Goal: Communication & Community: Participate in discussion

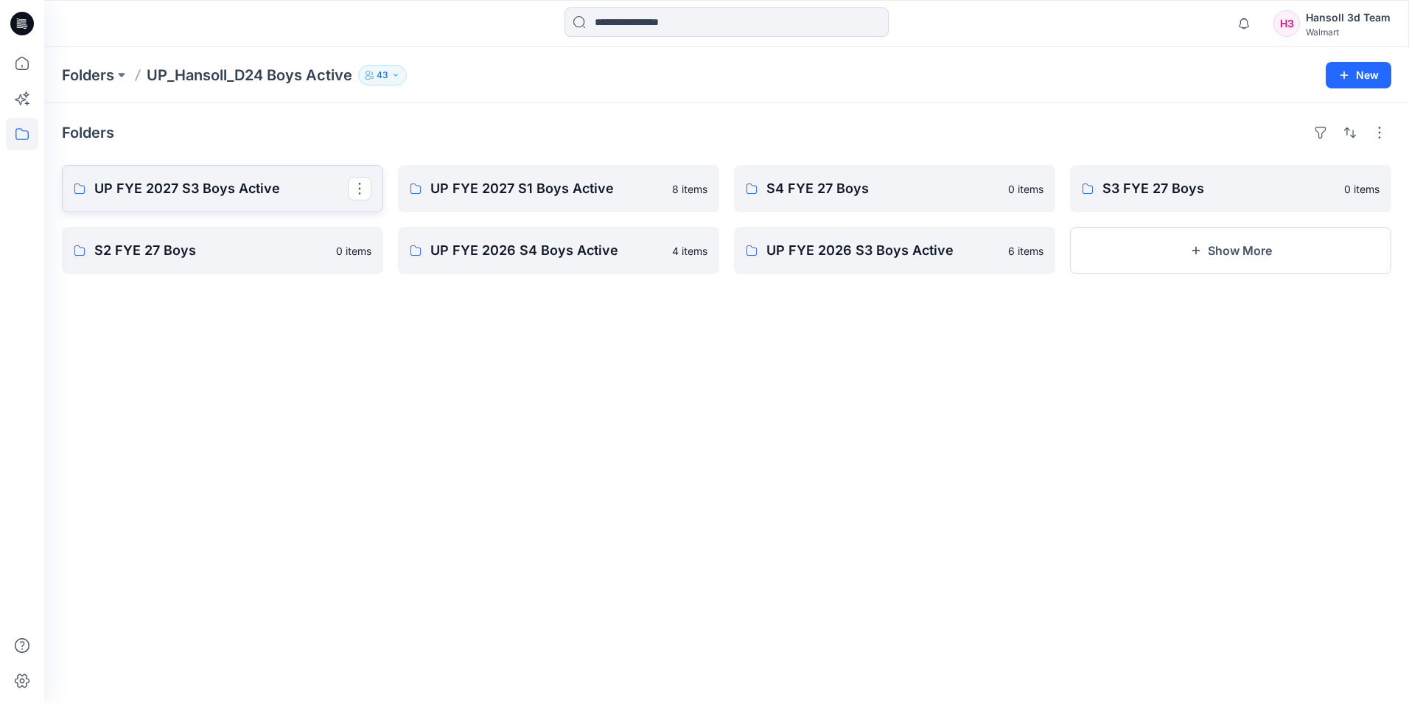
click at [213, 187] on p "UP FYE 2027 S3 Boys Active" at bounding box center [221, 188] width 254 height 21
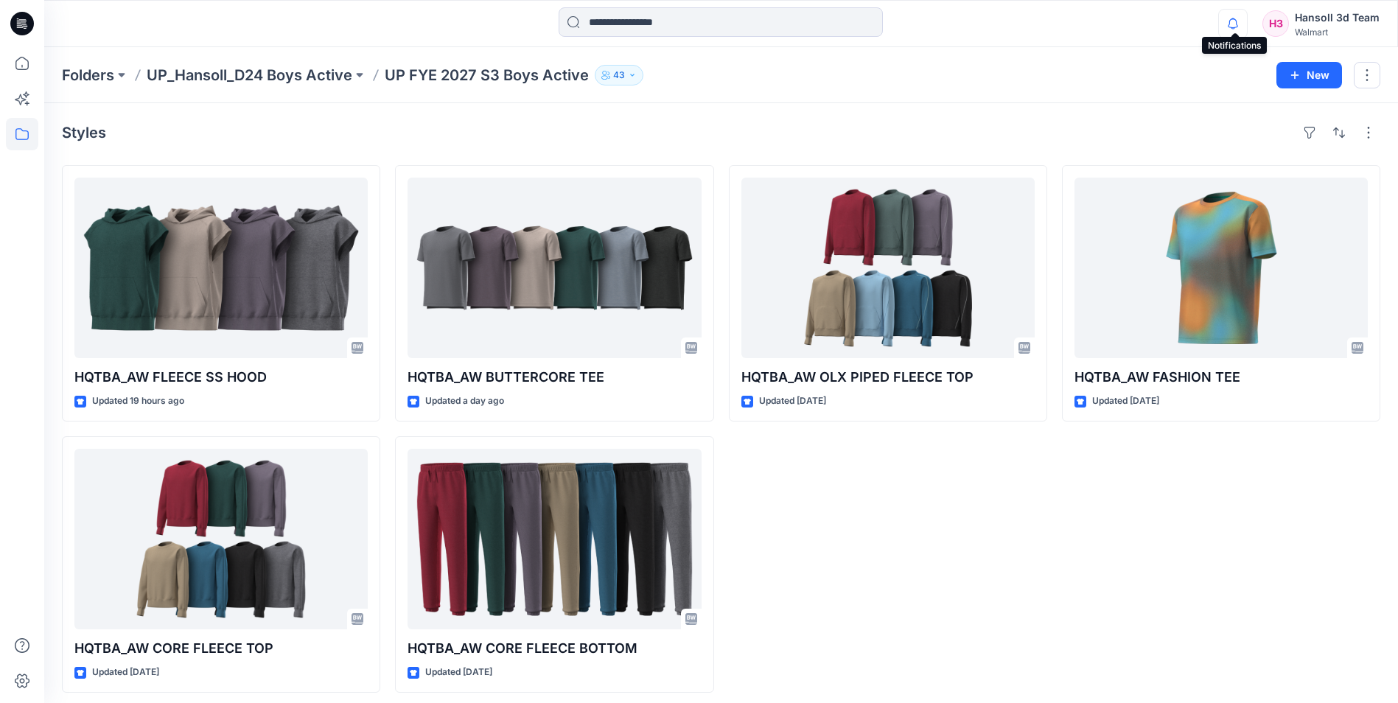
click at [1241, 25] on icon "button" at bounding box center [1233, 23] width 28 height 29
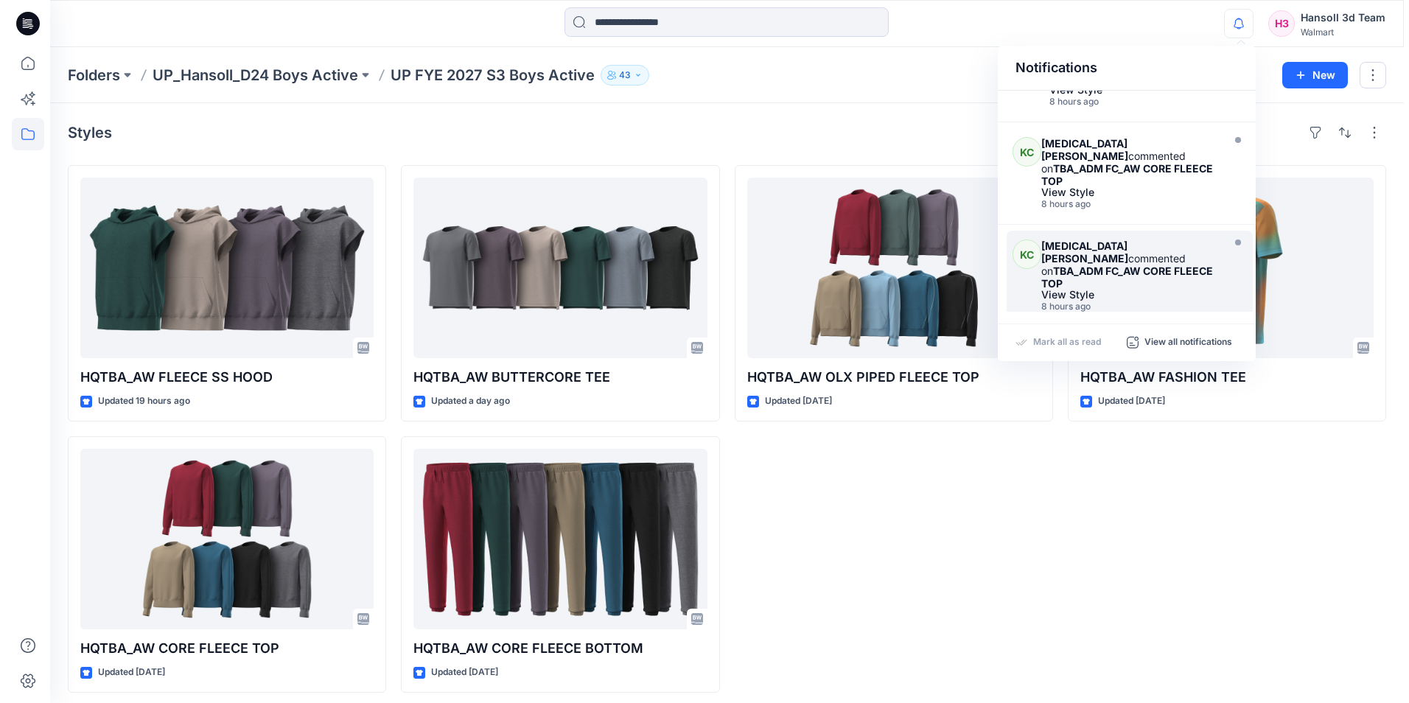
scroll to position [221, 0]
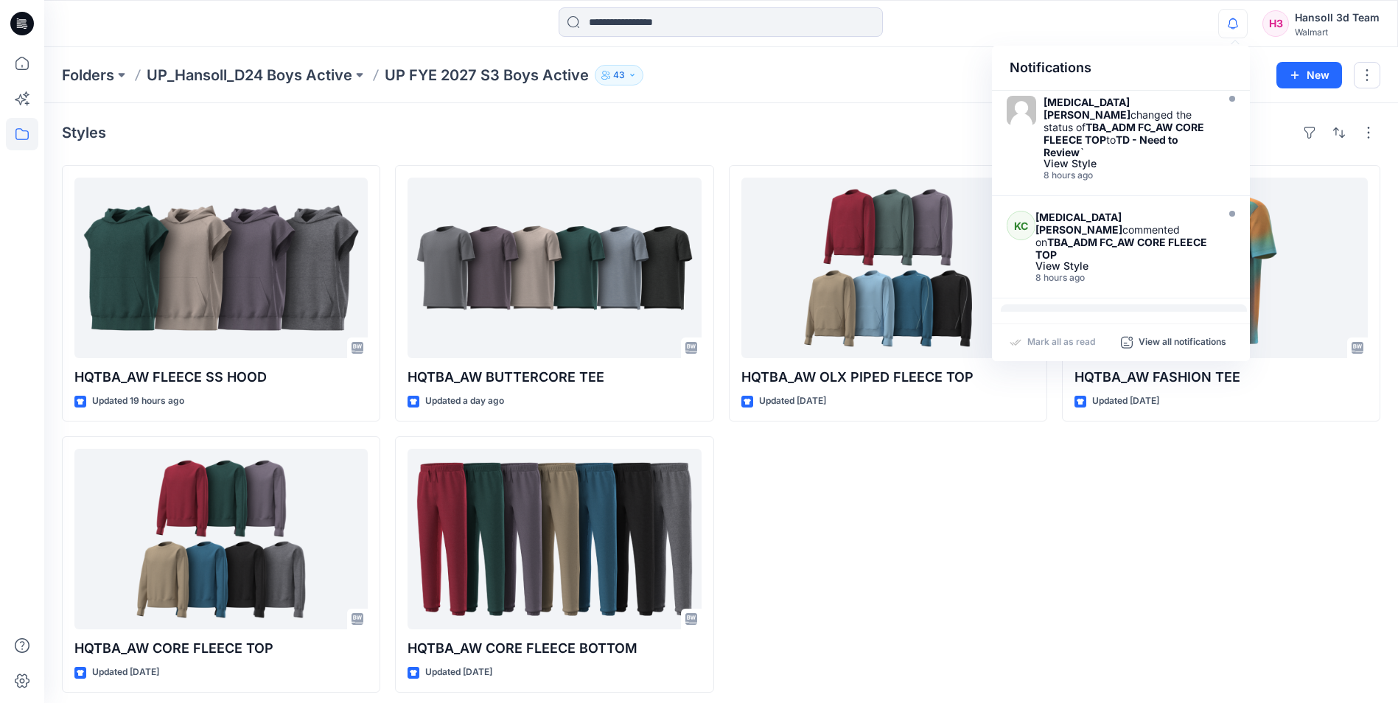
click at [1145, 304] on div "[PERSON_NAME] [MEDICAL_DATA][PERSON_NAME] commented on TBA_ADM FC_AW CORE FLEEC…" at bounding box center [1124, 349] width 246 height 90
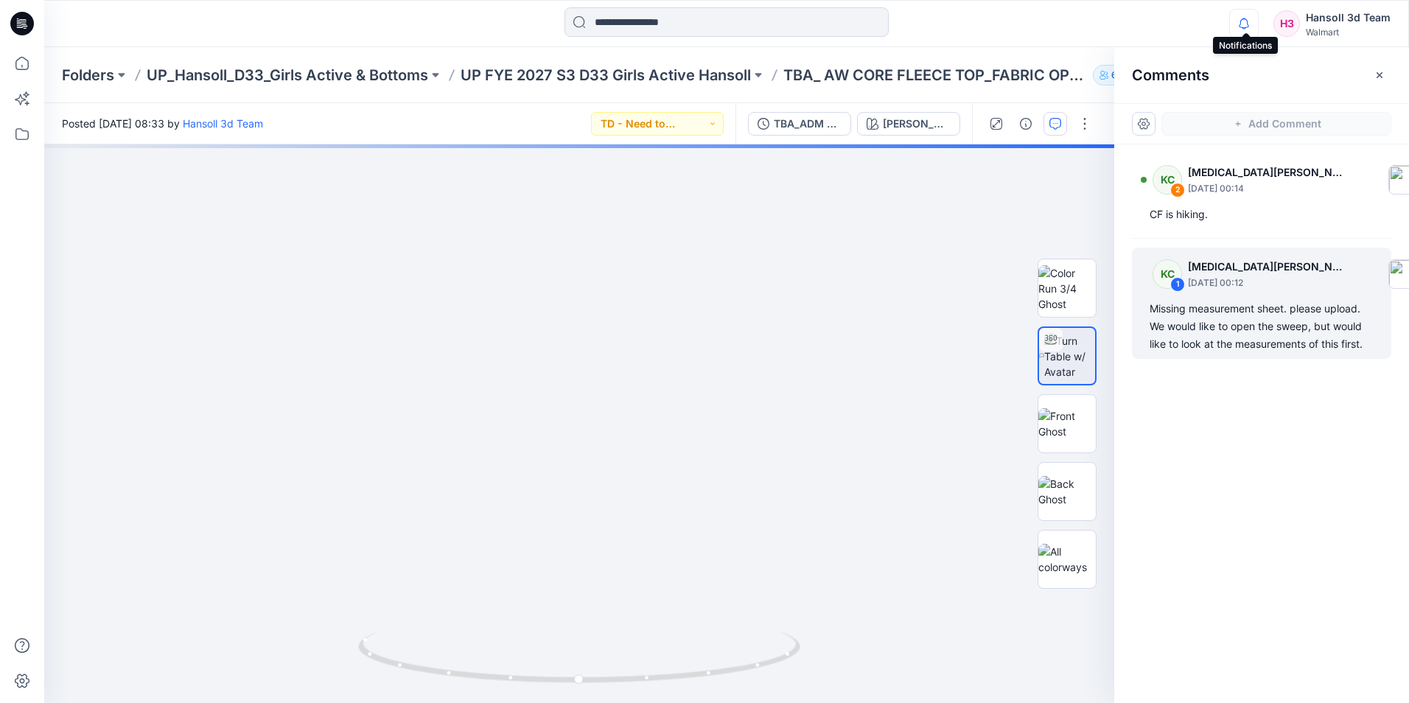
click at [1251, 27] on icon "button" at bounding box center [1244, 23] width 28 height 29
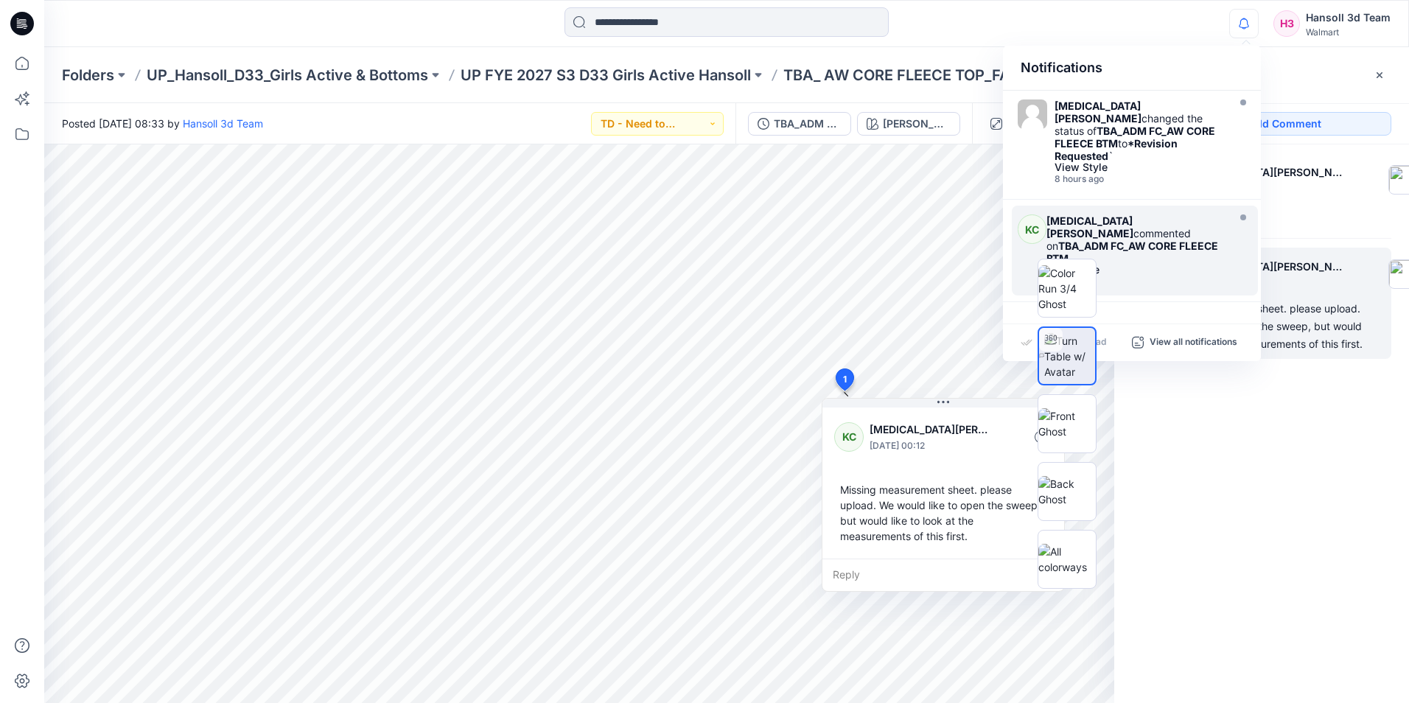
click at [1173, 265] on div "View Style" at bounding box center [1135, 270] width 177 height 10
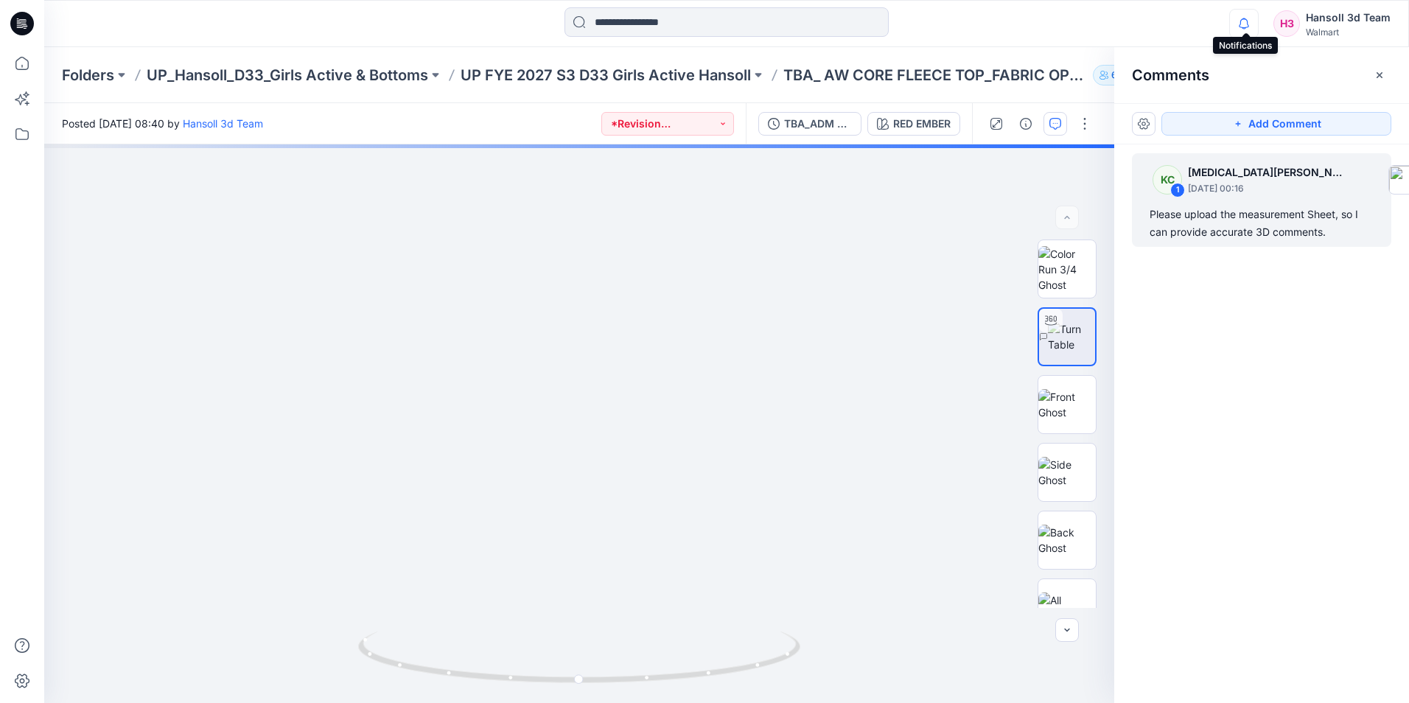
click at [1257, 21] on icon "button" at bounding box center [1244, 23] width 28 height 29
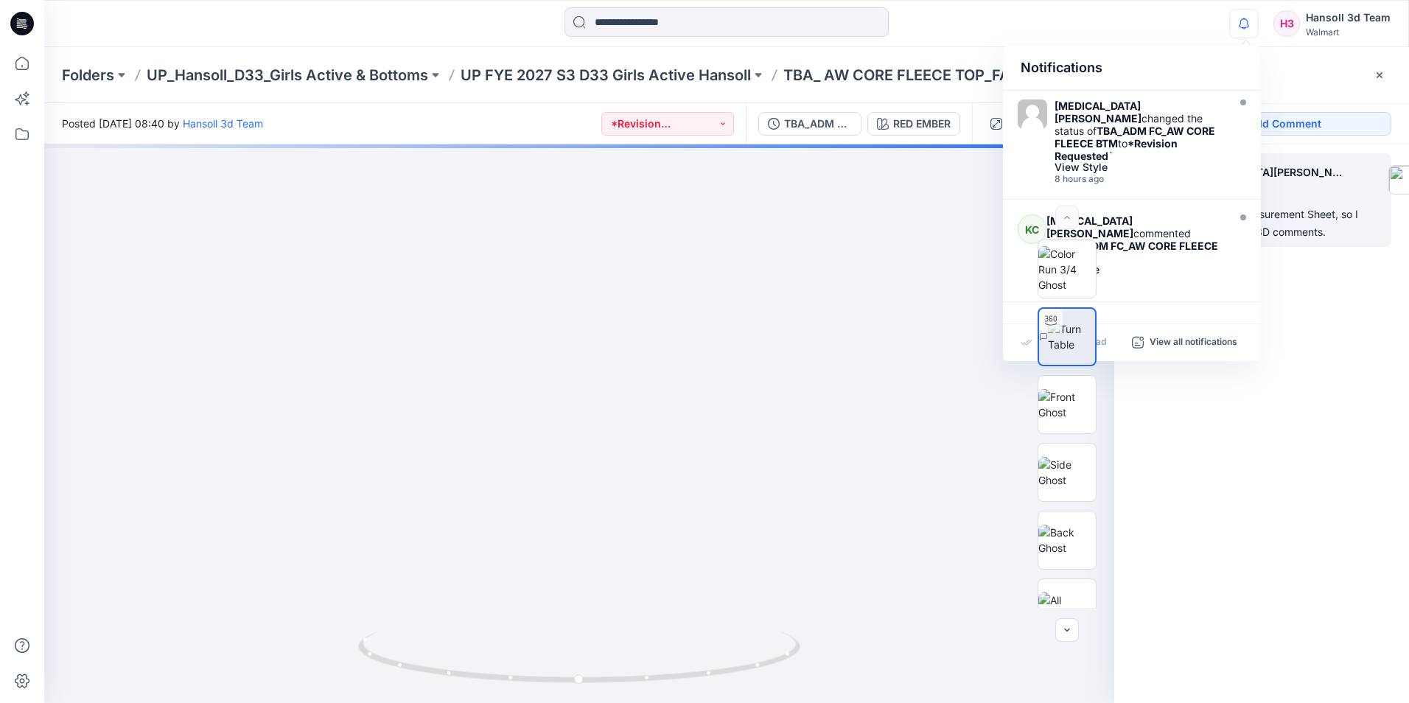
click at [1142, 18] on div "Notifications [MEDICAL_DATA][PERSON_NAME] changed the status of TBA_ADM FC_AW C…" at bounding box center [726, 23] width 1364 height 32
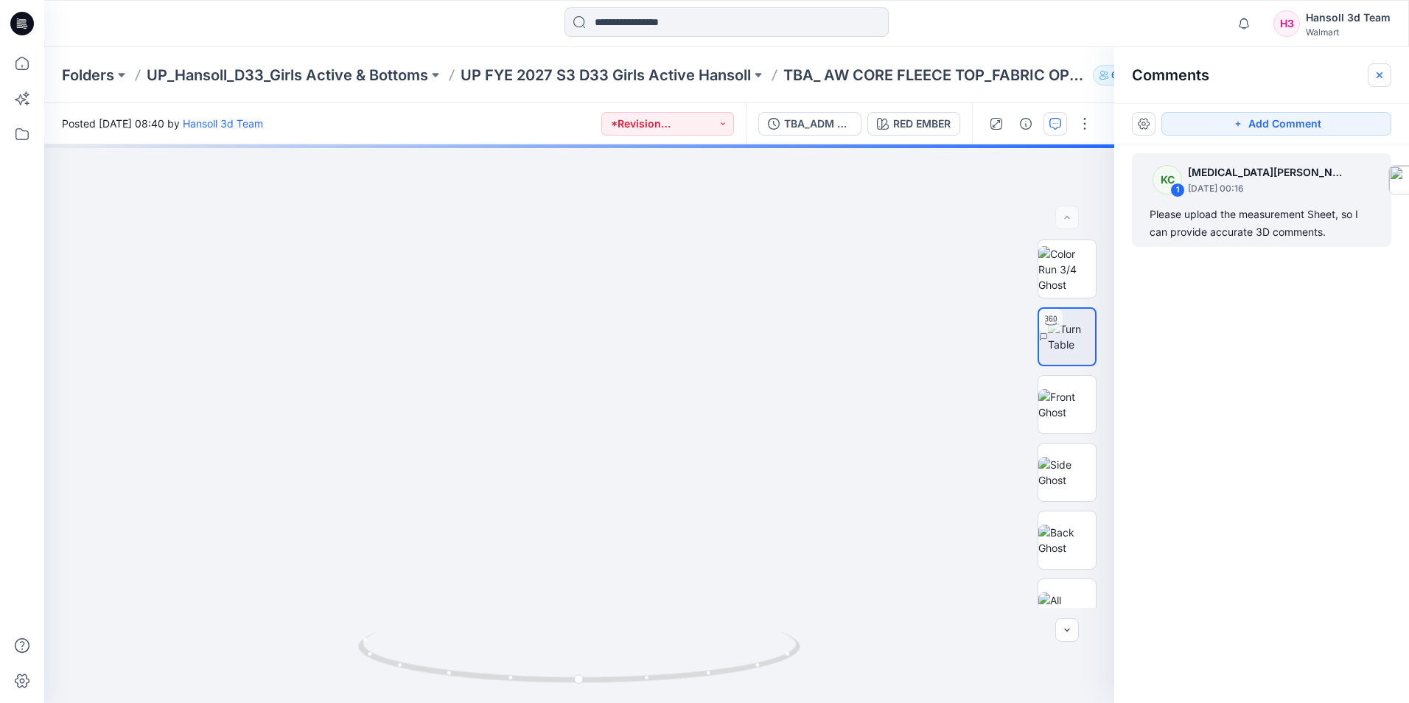
click at [1380, 78] on icon "button" at bounding box center [1380, 75] width 12 height 12
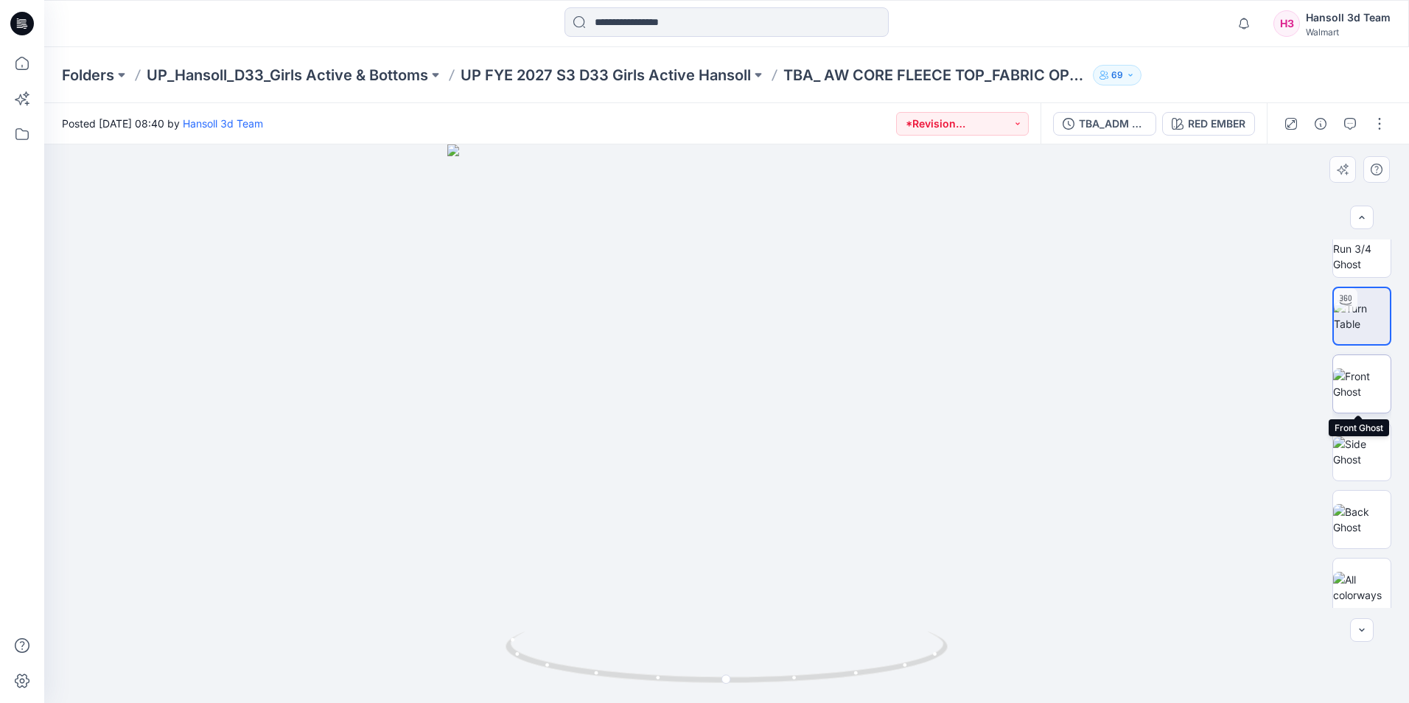
scroll to position [29, 0]
click at [1132, 147] on div at bounding box center [726, 423] width 1365 height 559
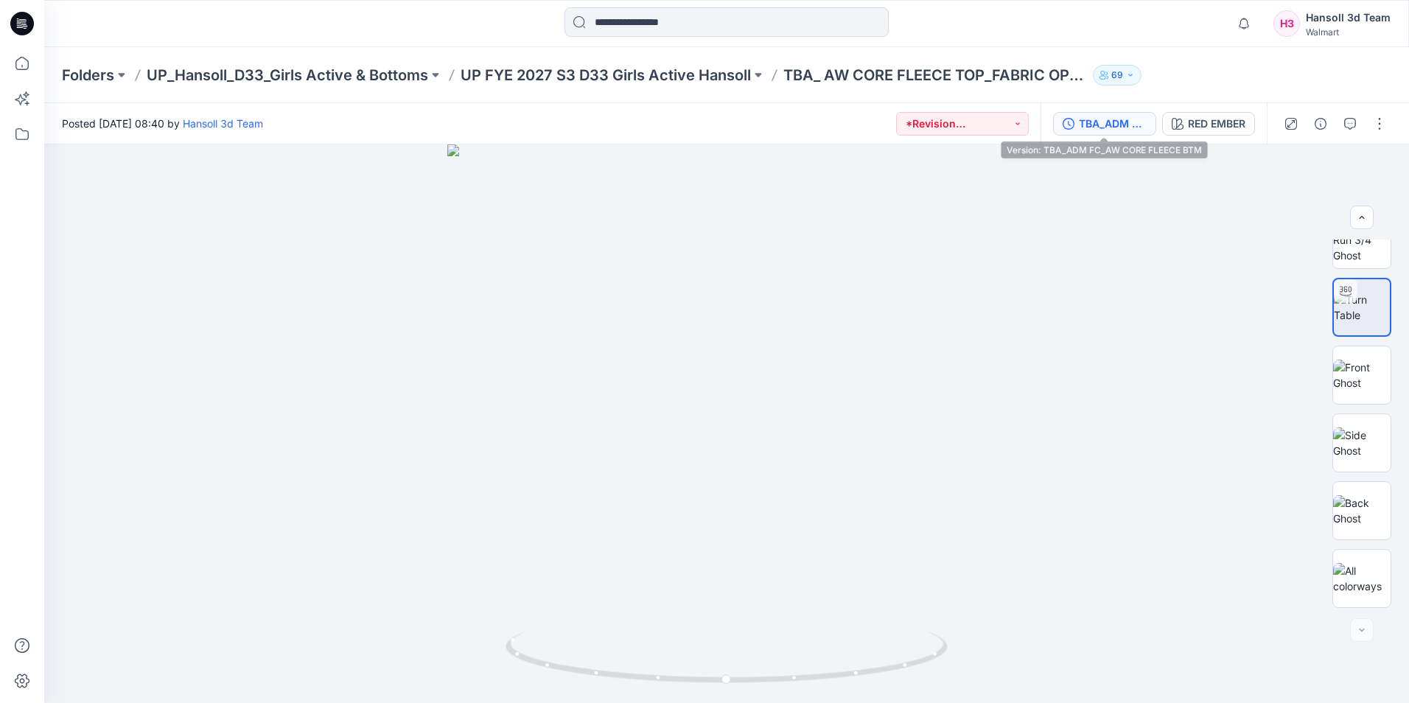
click at [1125, 125] on div "TBA_ADM FC_AW CORE FLEECE BTM" at bounding box center [1113, 124] width 68 height 16
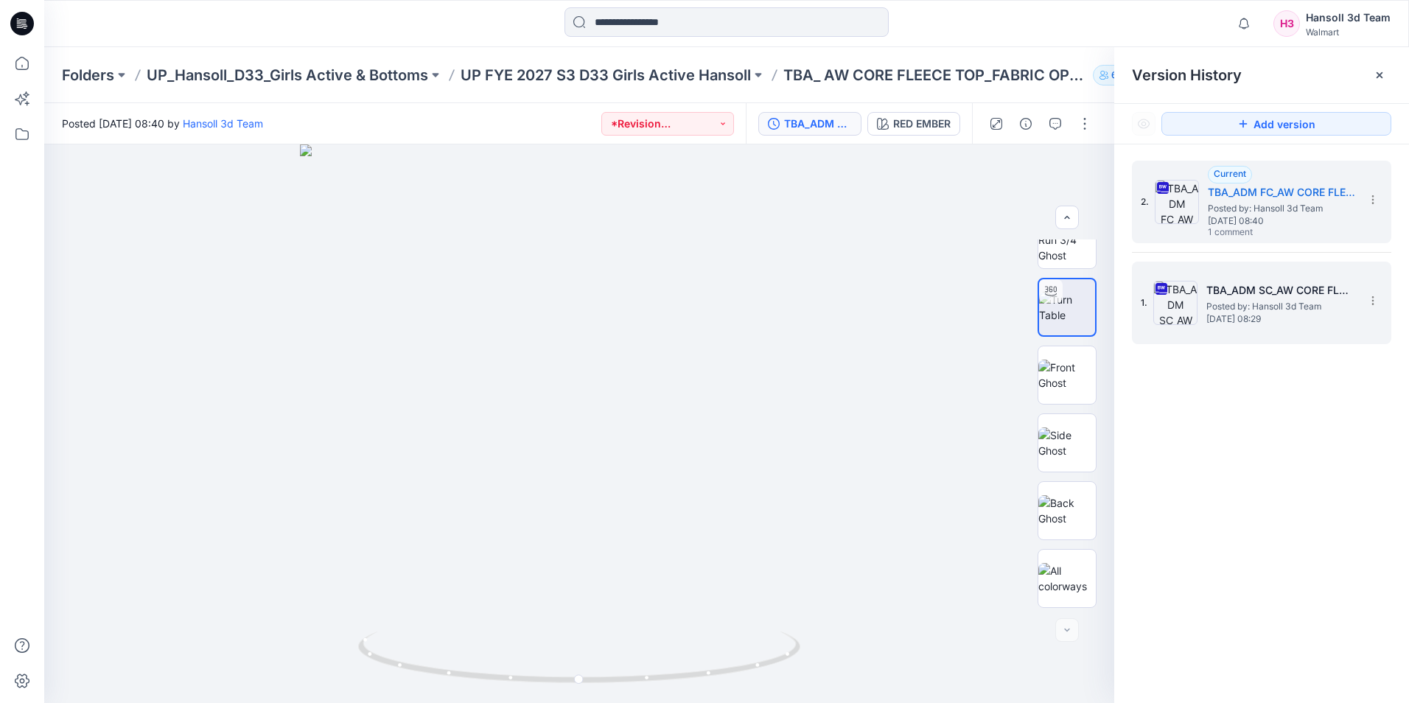
click at [1329, 270] on div "1. TBA_ADM SC_AW CORE FLEECE BTM Posted by: Hansoll 3d Team [DATE] 08:29" at bounding box center [1251, 303] width 221 height 71
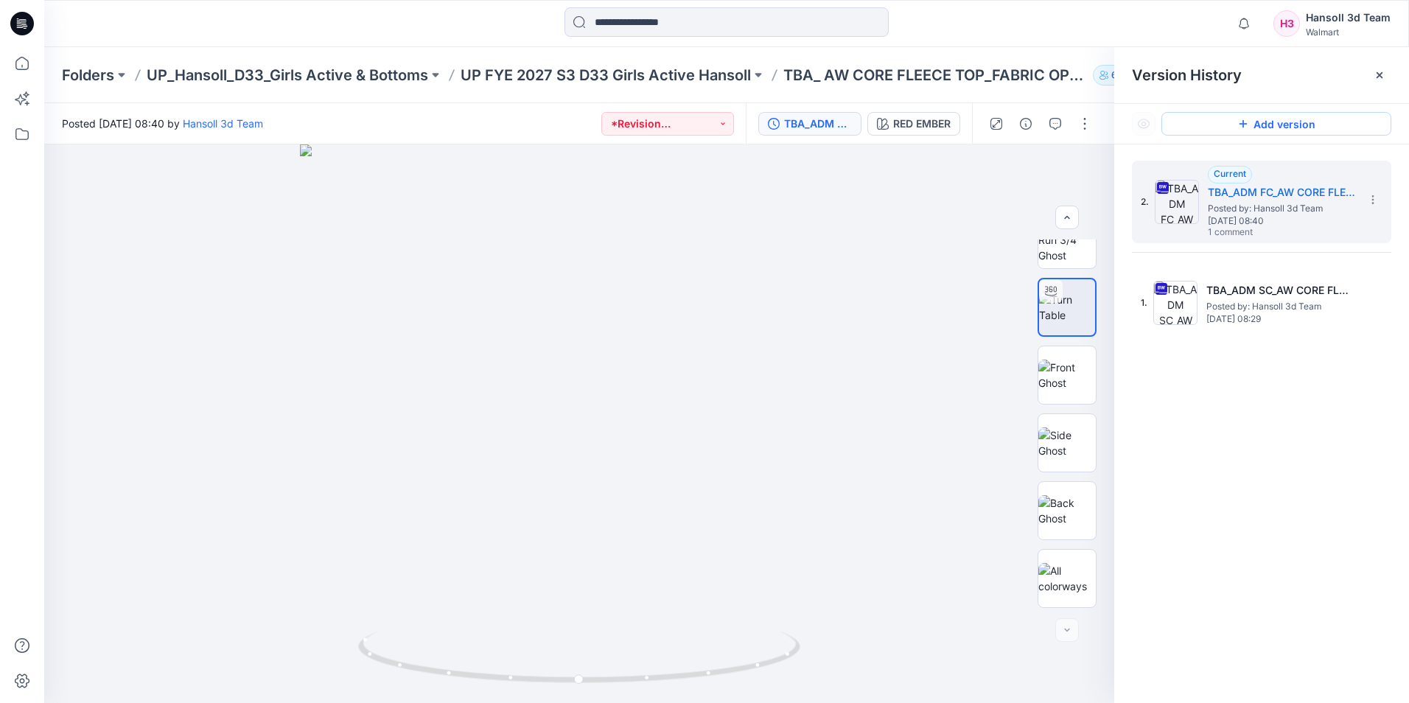
scroll to position [0, 0]
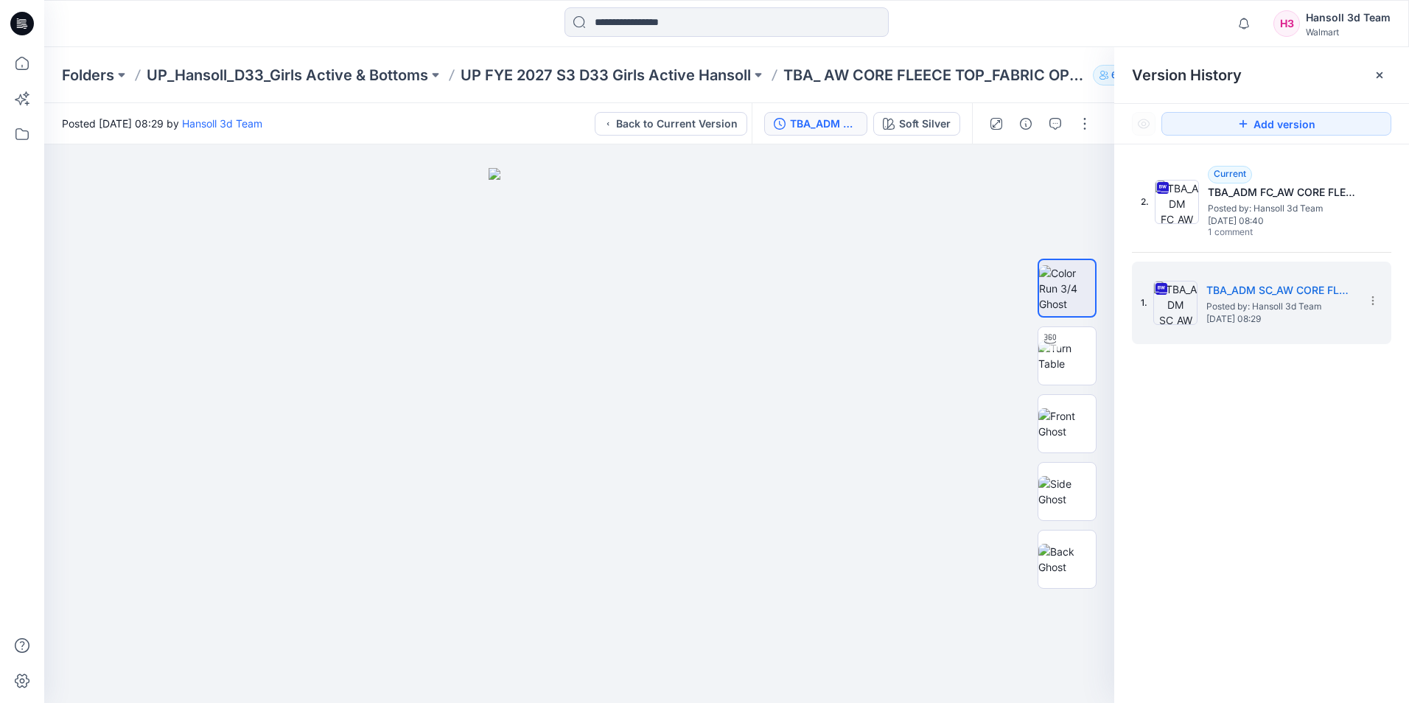
click at [1105, 27] on div "Notifications [MEDICAL_DATA][PERSON_NAME] changed the status of TBA_ADM FC_AW C…" at bounding box center [726, 23] width 1364 height 32
